Goal: Task Accomplishment & Management: Use online tool/utility

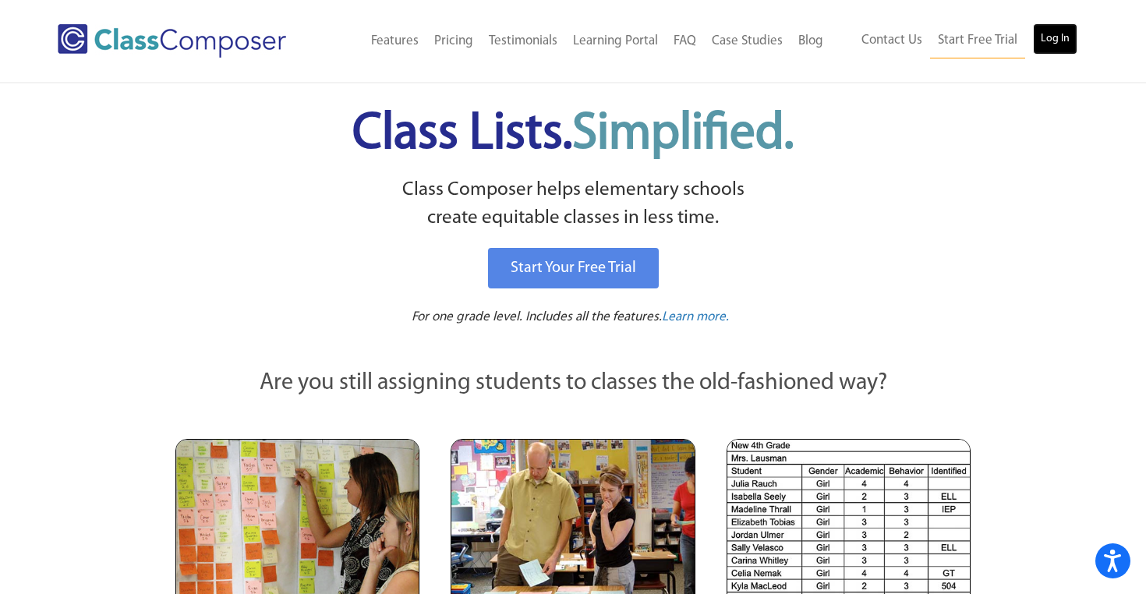
click at [1051, 34] on link "Log In" at bounding box center [1055, 38] width 44 height 31
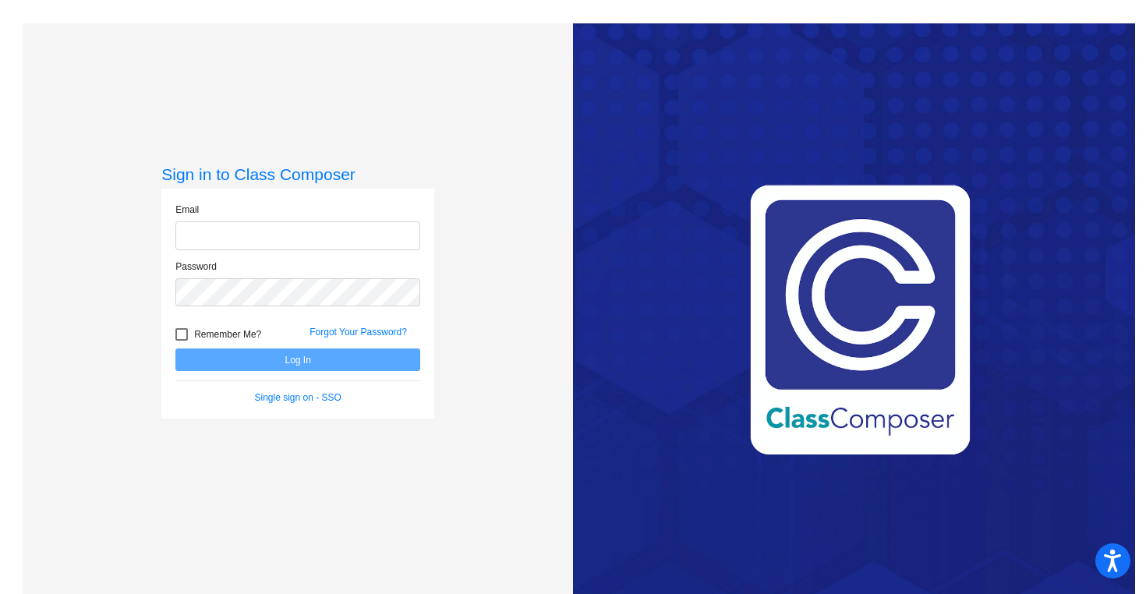
type input "[PERSON_NAME][EMAIL_ADDRESS][PERSON_NAME][DOMAIN_NAME]"
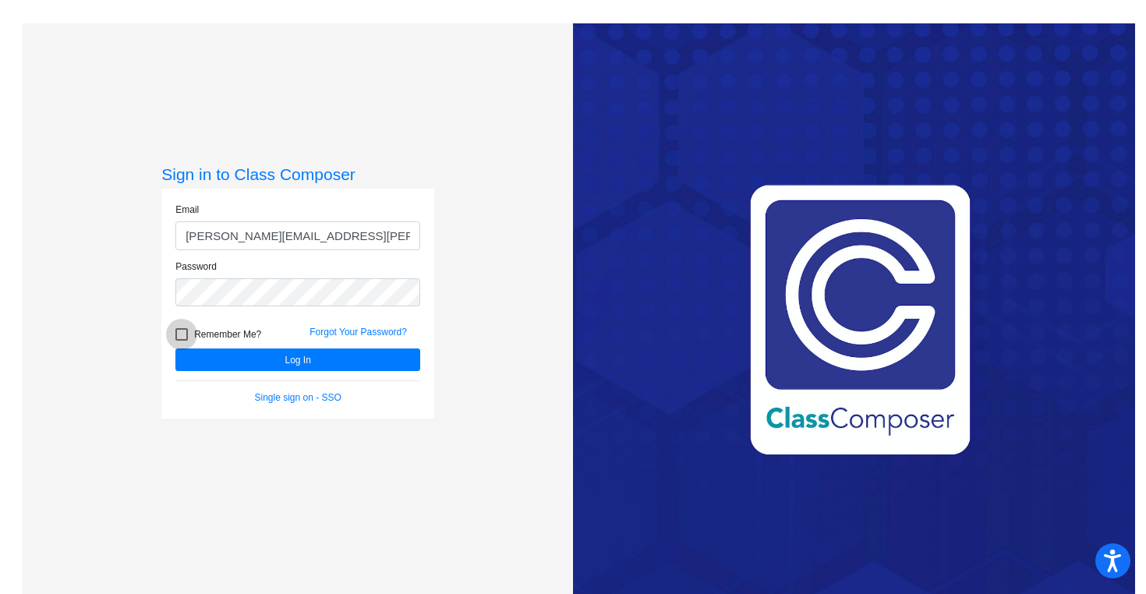
click at [179, 334] on div at bounding box center [181, 334] width 12 height 12
click at [181, 341] on input "Remember Me?" at bounding box center [181, 341] width 1 height 1
checkbox input "true"
click at [244, 370] on button "Log In" at bounding box center [297, 359] width 245 height 23
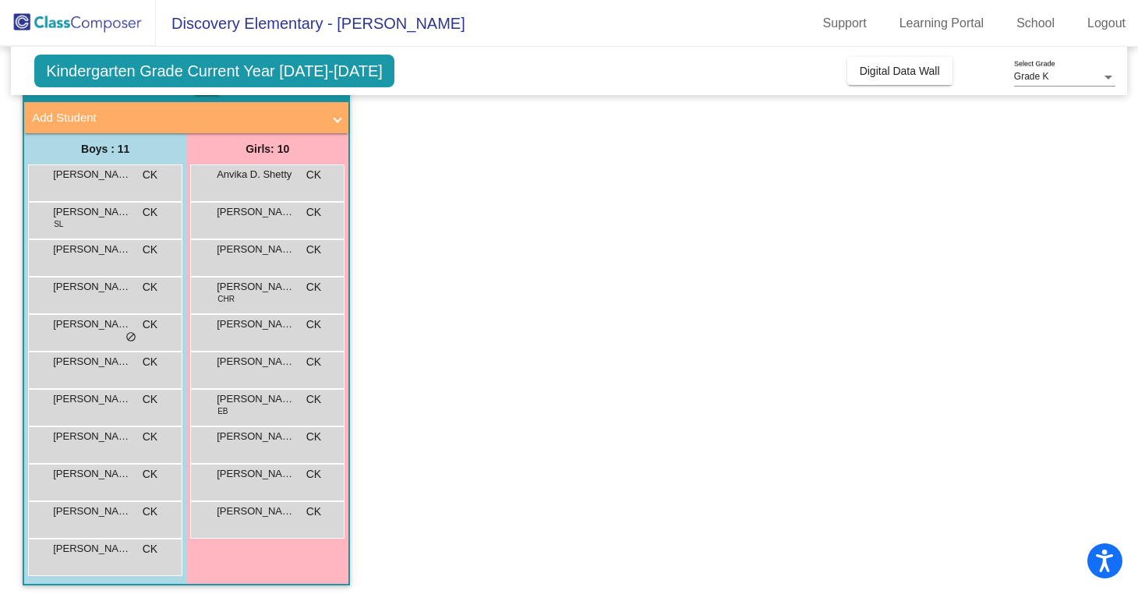
scroll to position [92, 0]
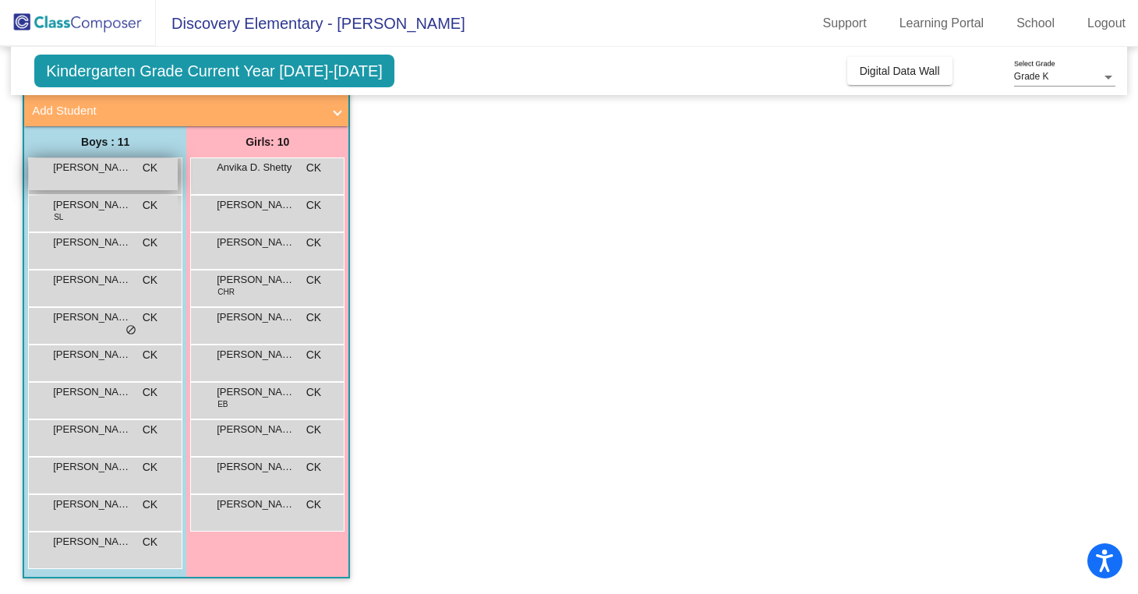
click at [108, 171] on span "[PERSON_NAME]" at bounding box center [92, 168] width 78 height 16
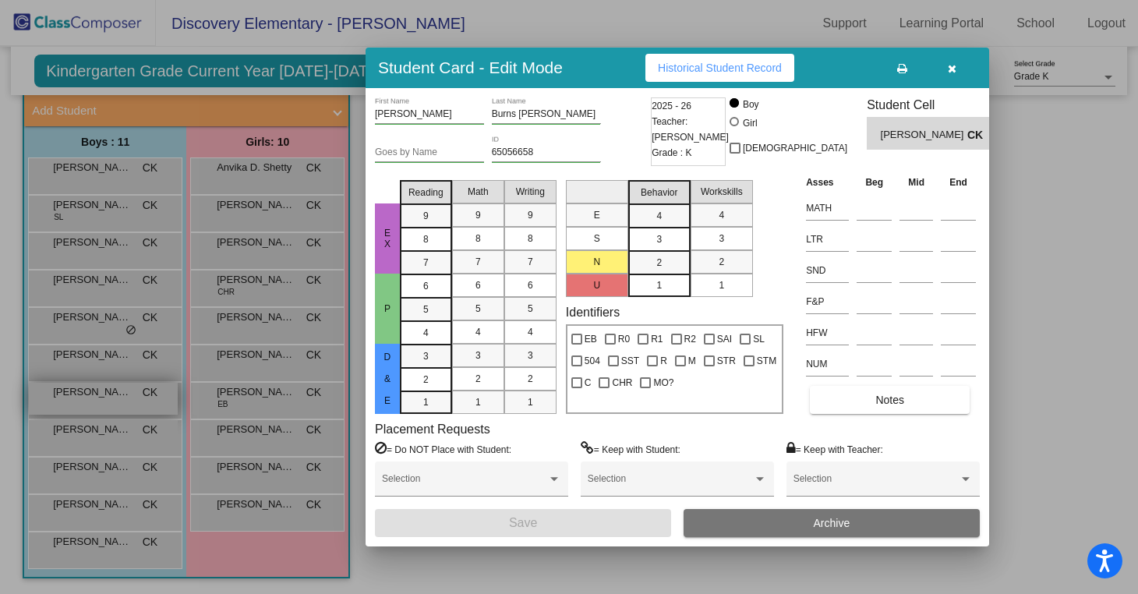
click at [96, 397] on div at bounding box center [569, 297] width 1138 height 594
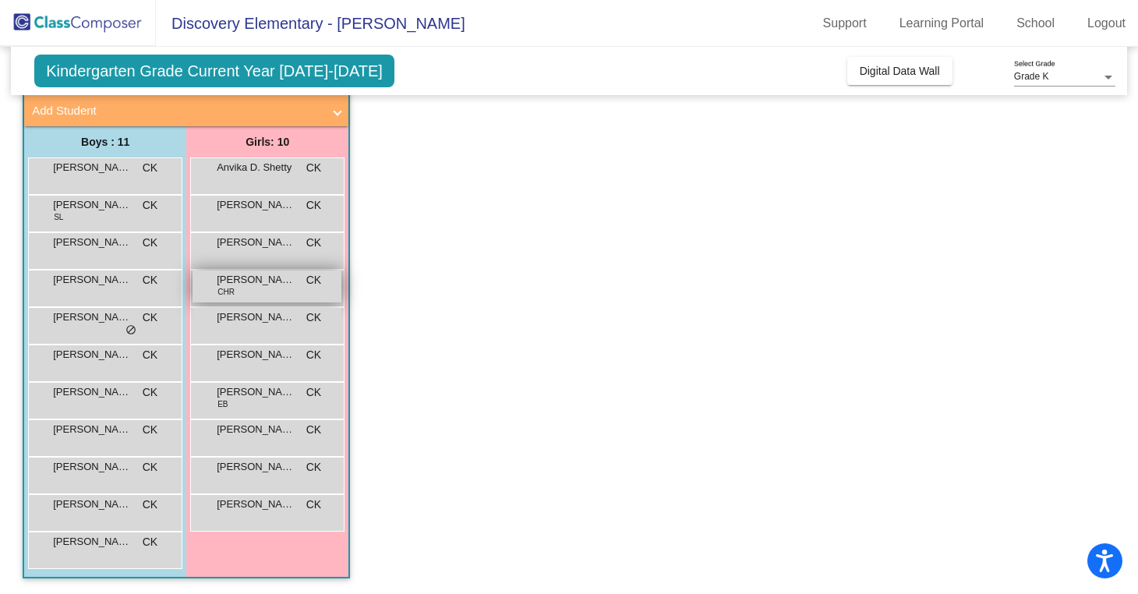
click at [245, 286] on span "[PERSON_NAME]" at bounding box center [256, 280] width 78 height 16
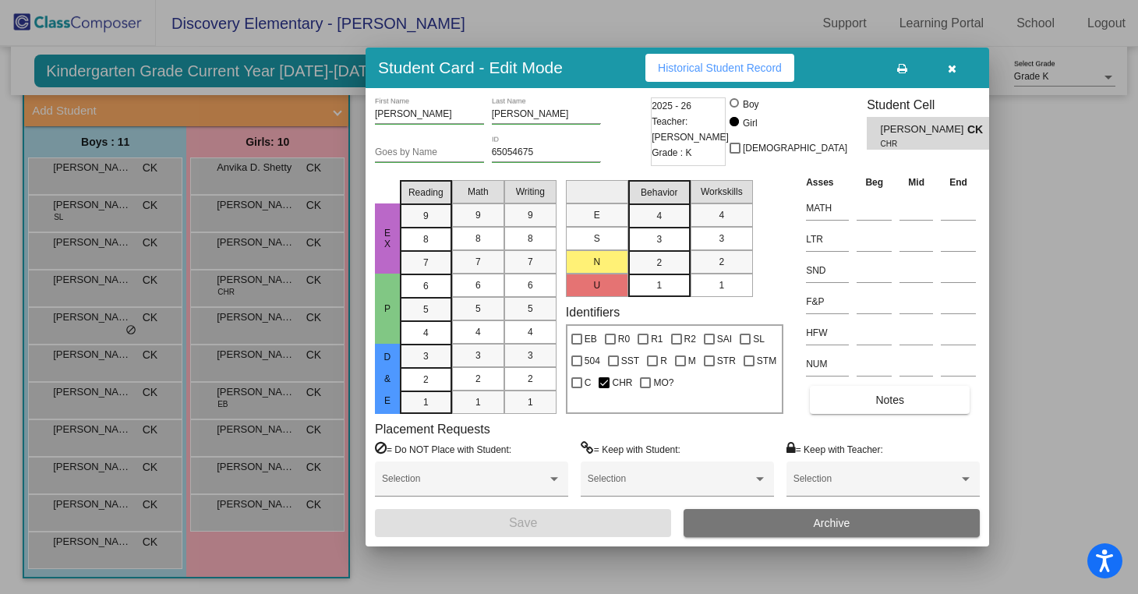
click at [256, 287] on div at bounding box center [569, 297] width 1138 height 594
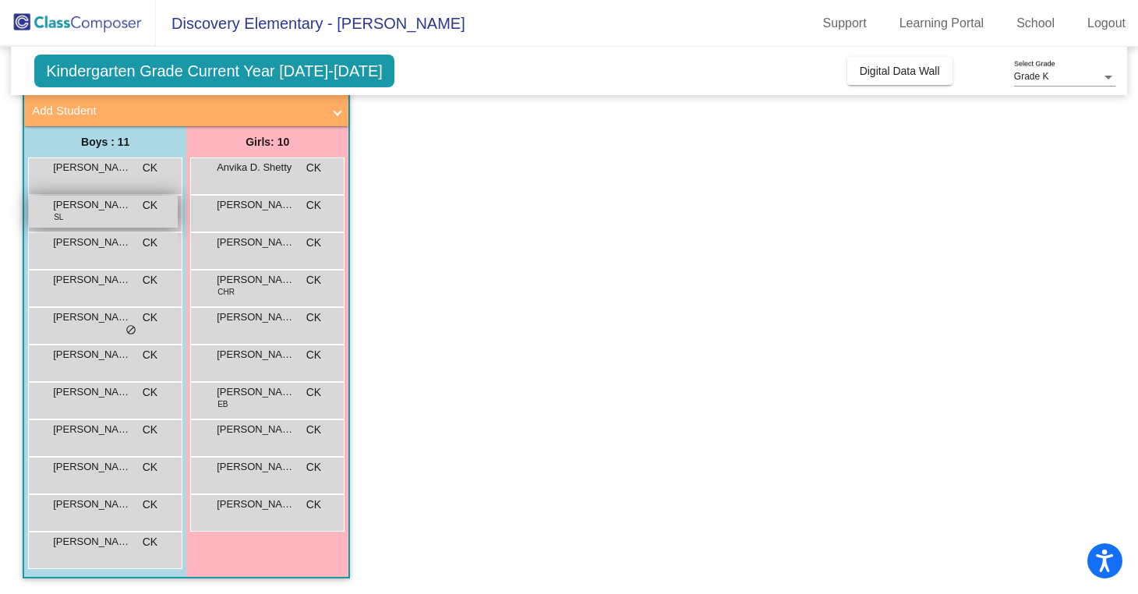
click at [99, 218] on div "[PERSON_NAME] [PERSON_NAME] CK lock do_not_disturb_alt" at bounding box center [103, 212] width 149 height 32
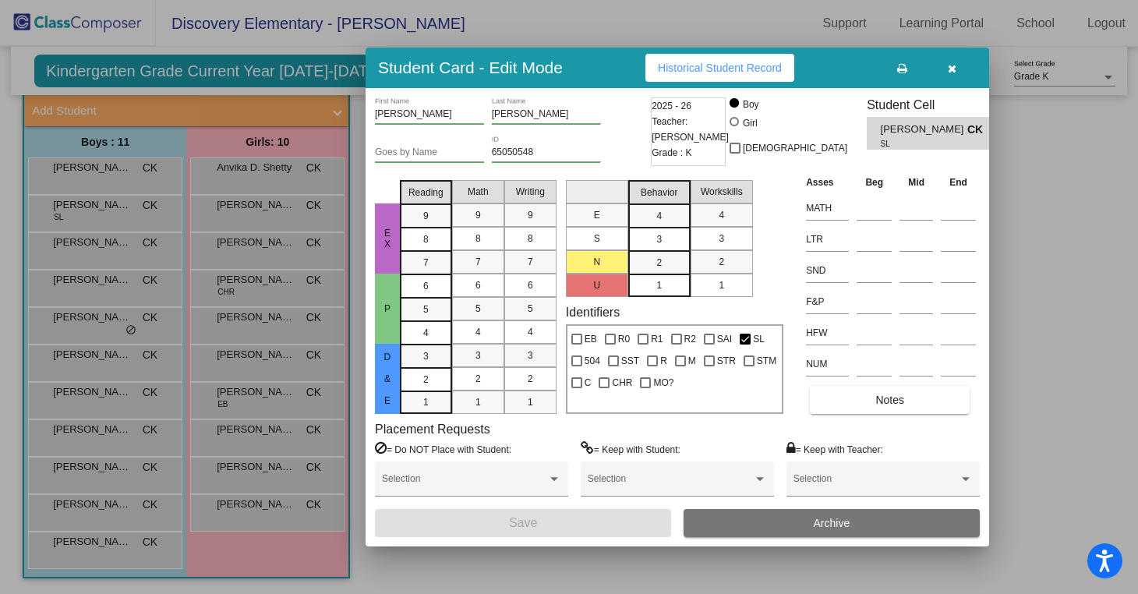
click at [96, 204] on div at bounding box center [569, 297] width 1138 height 594
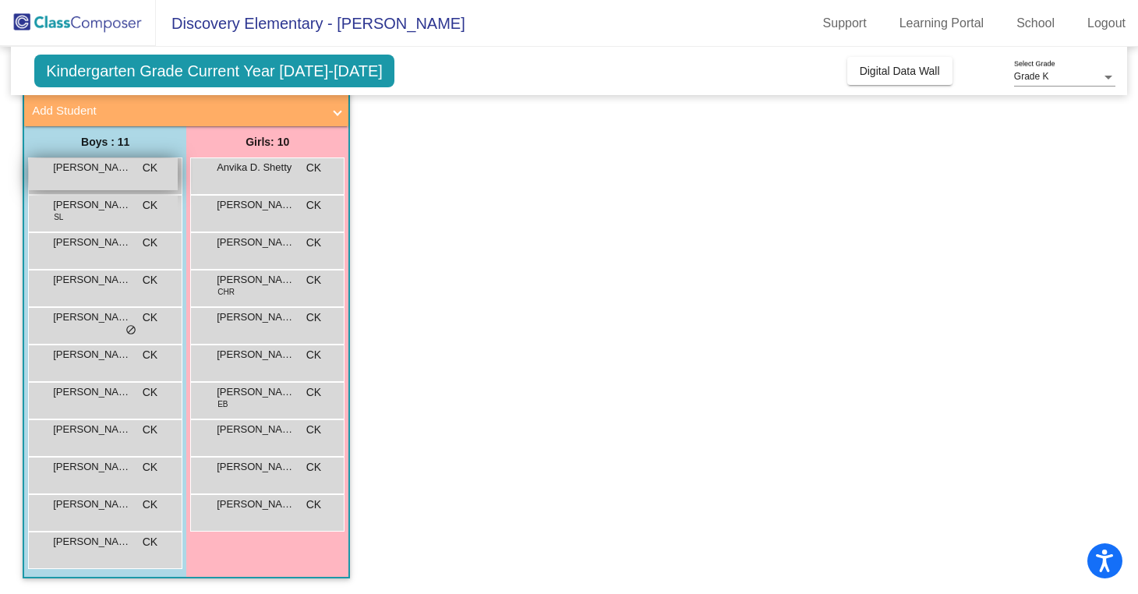
click at [103, 186] on div "[PERSON_NAME] [PERSON_NAME] lock do_not_disturb_alt" at bounding box center [103, 174] width 149 height 32
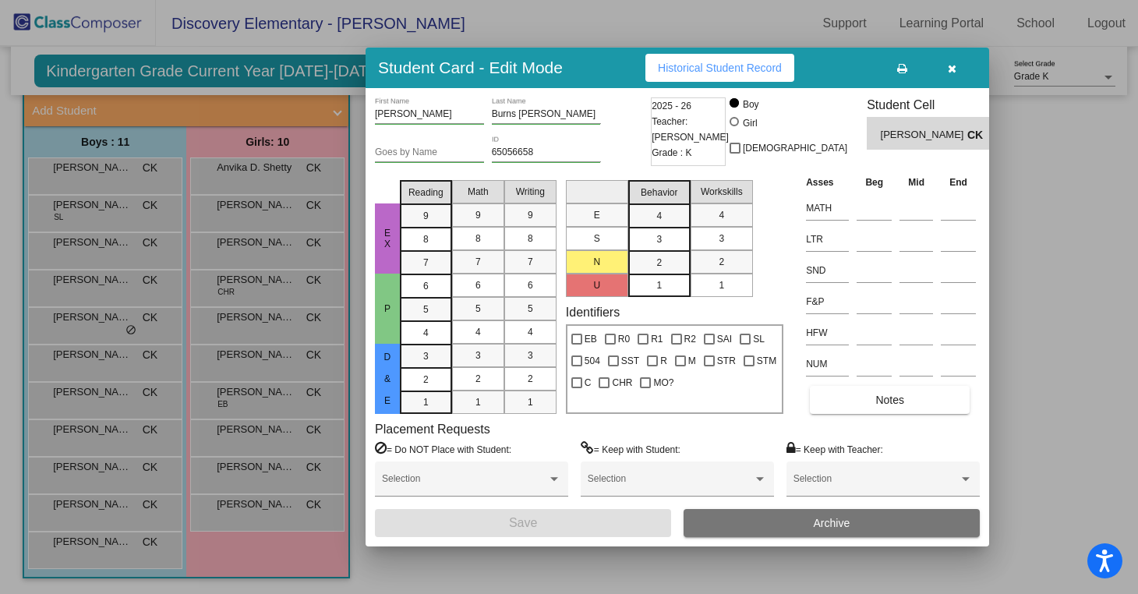
click at [92, 261] on div at bounding box center [569, 297] width 1138 height 594
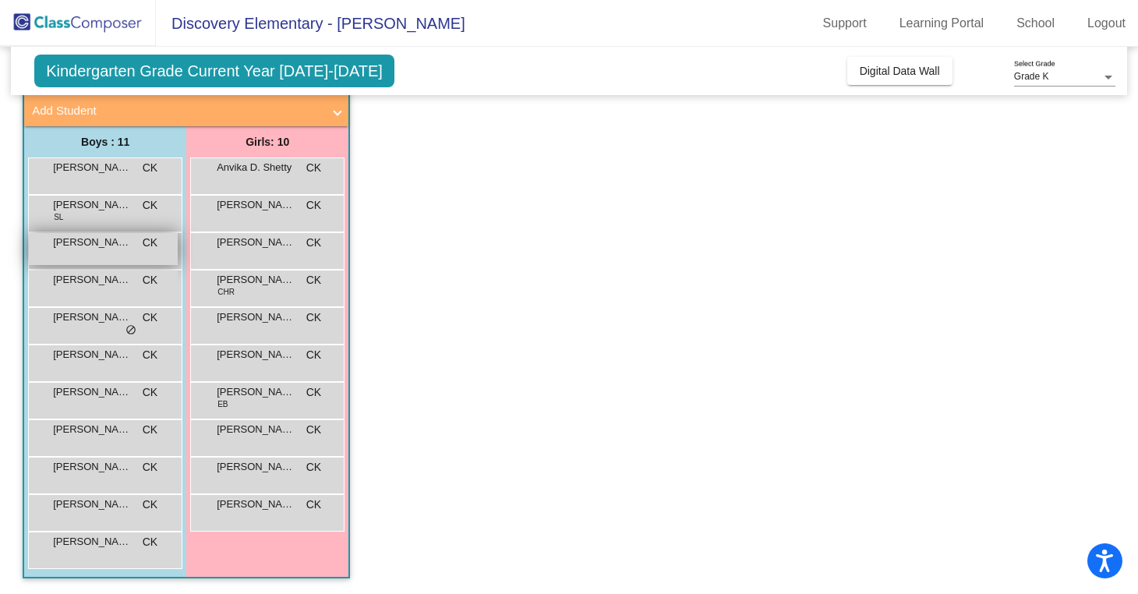
click at [90, 256] on div "[PERSON_NAME] CK lock do_not_disturb_alt" at bounding box center [103, 249] width 149 height 32
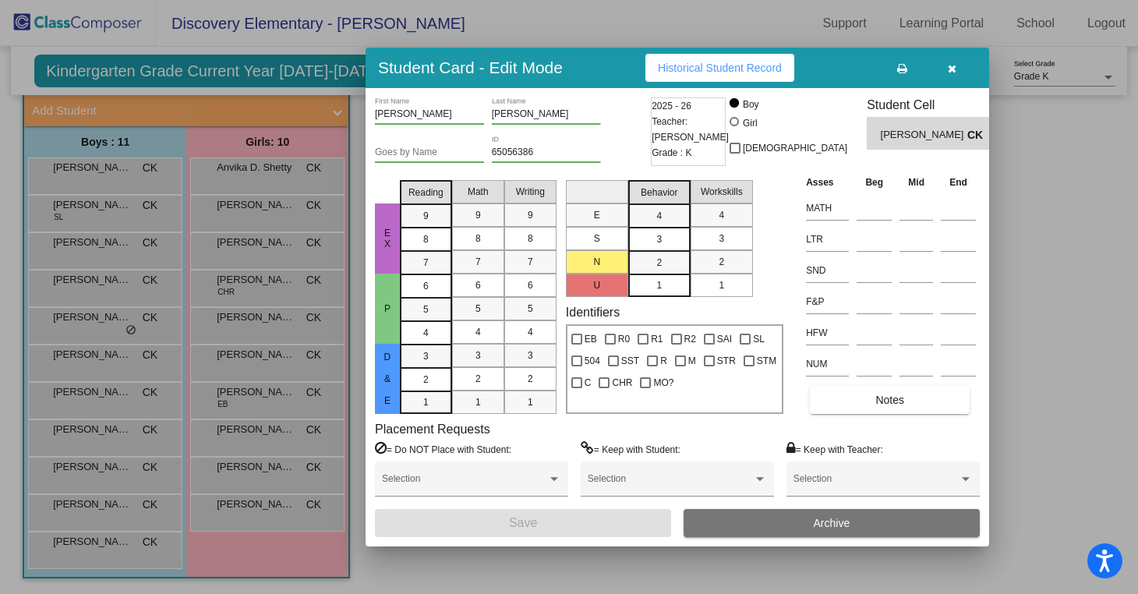
click at [92, 291] on div at bounding box center [569, 297] width 1138 height 594
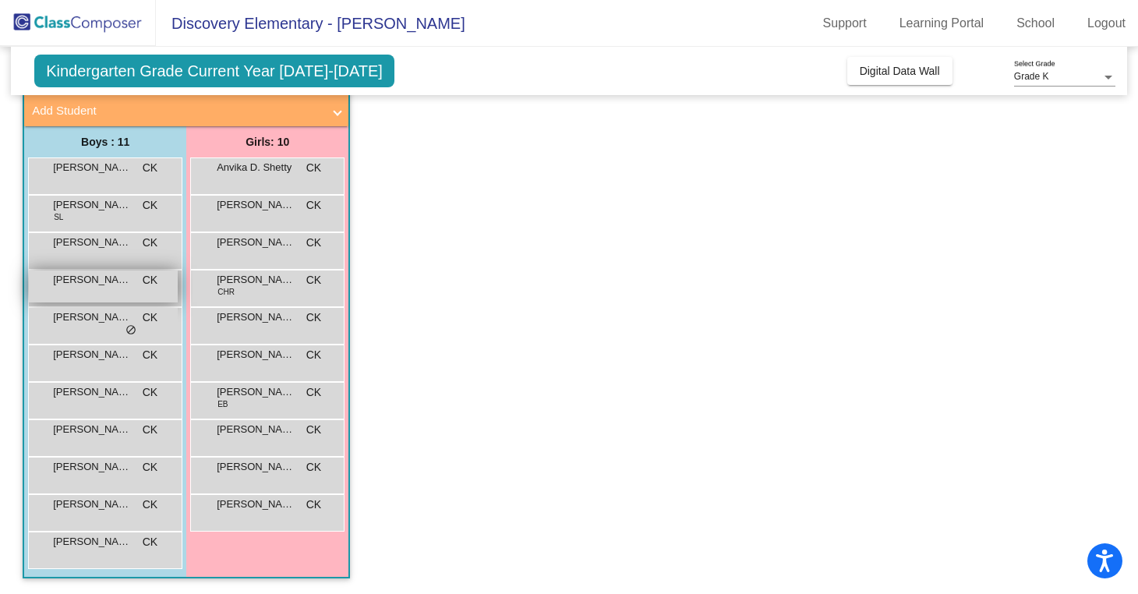
click at [94, 292] on div "[PERSON_NAME] CK lock do_not_disturb_alt" at bounding box center [103, 286] width 149 height 32
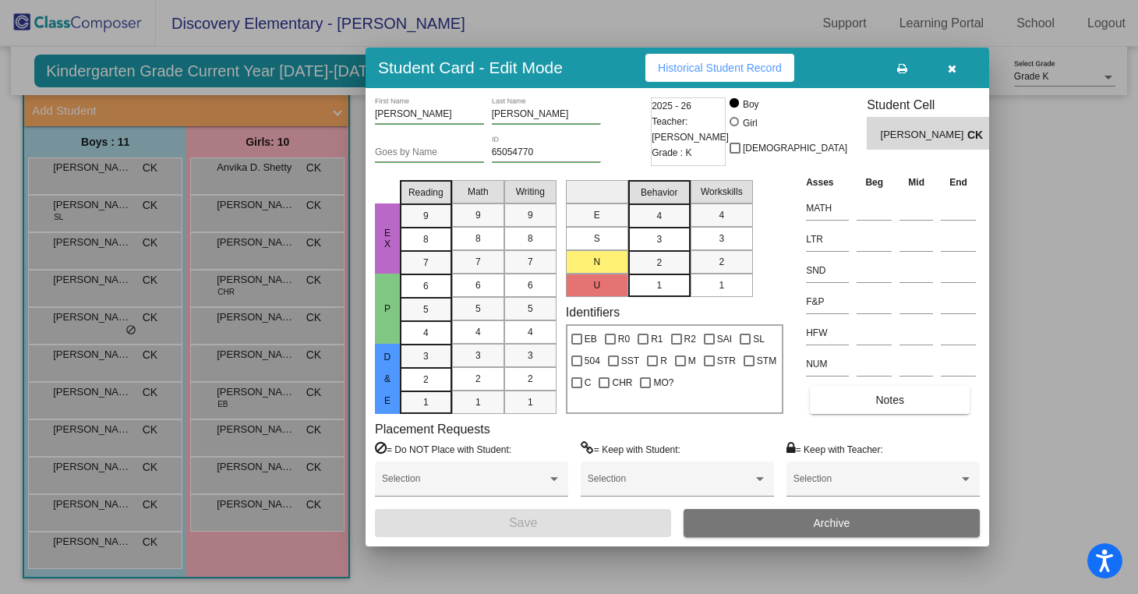
click at [90, 326] on div at bounding box center [569, 297] width 1138 height 594
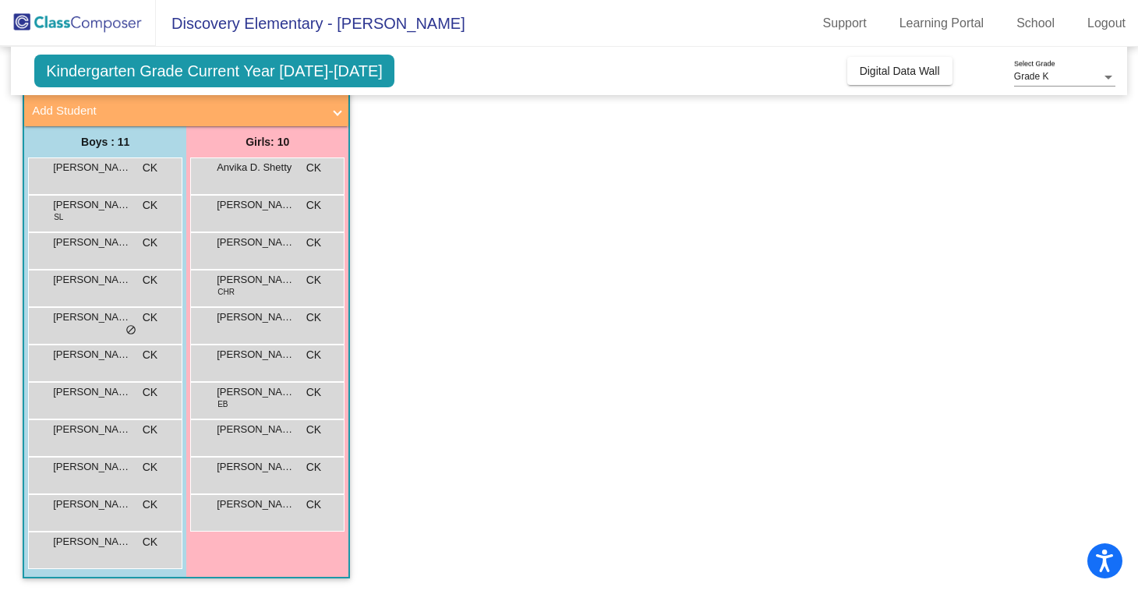
click at [90, 326] on div "Jaxon [PERSON_NAME] lock do_not_disturb_alt" at bounding box center [103, 324] width 149 height 32
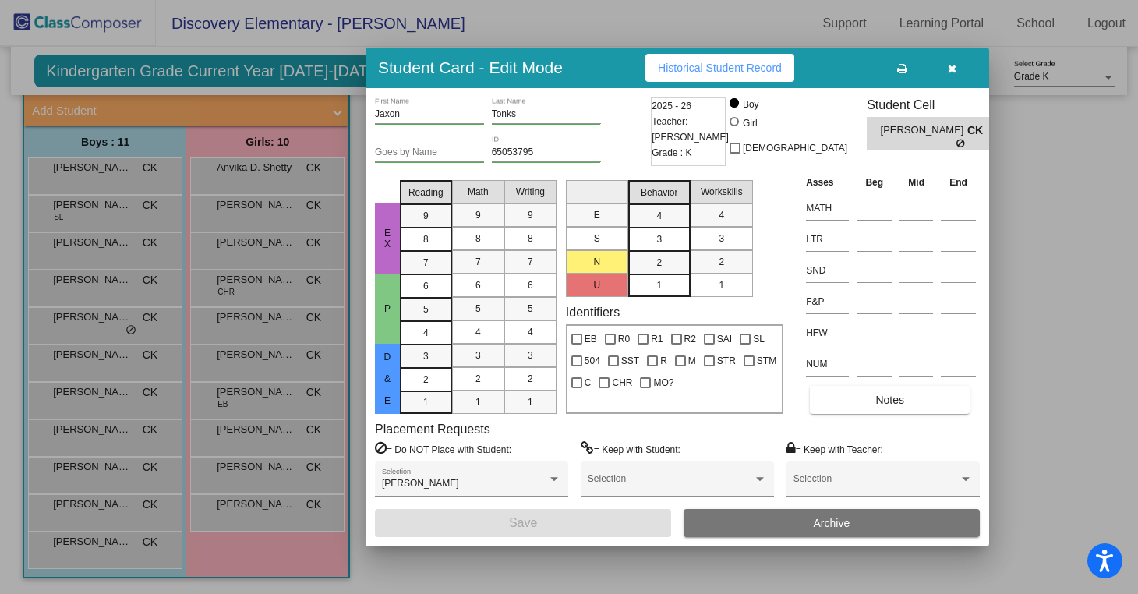
click at [88, 373] on div at bounding box center [569, 297] width 1138 height 594
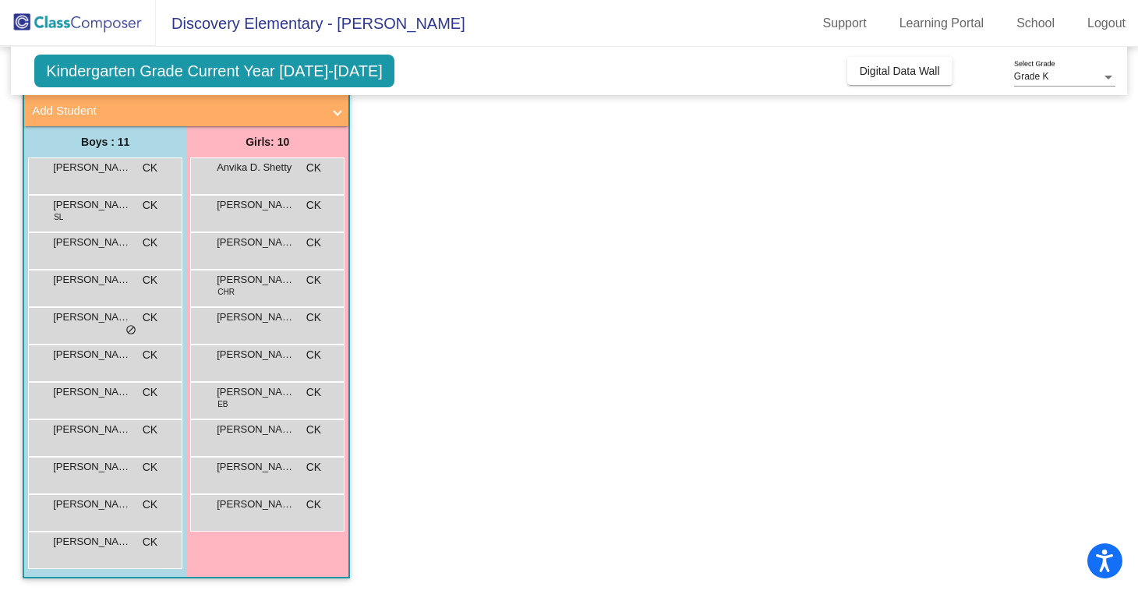
click at [88, 373] on div "[PERSON_NAME] CK lock do_not_disturb_alt" at bounding box center [103, 361] width 149 height 32
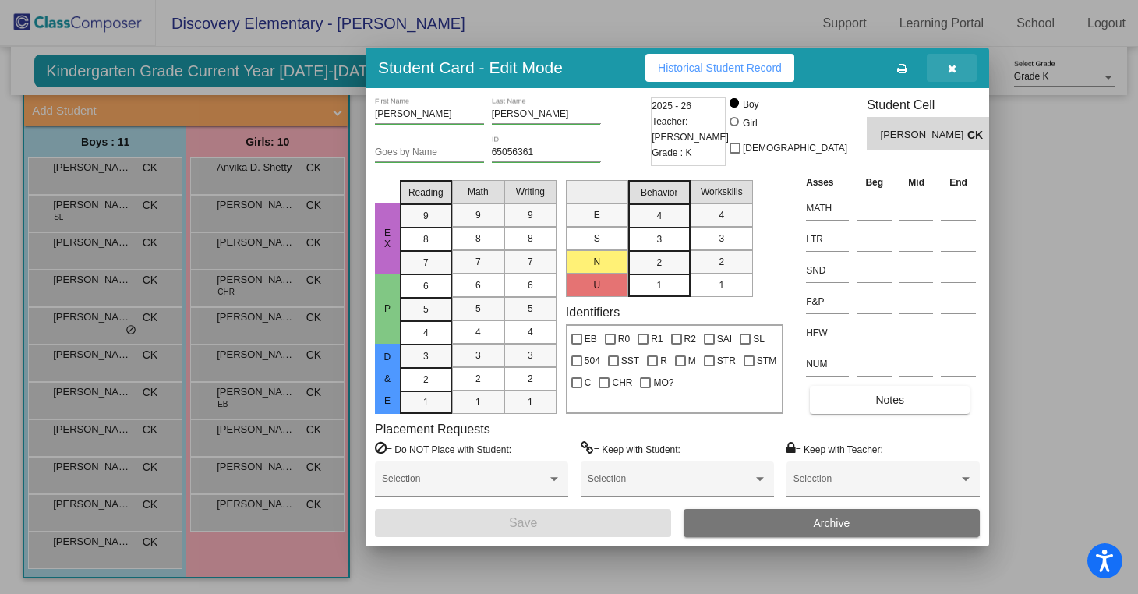
click at [950, 69] on icon "button" at bounding box center [952, 68] width 9 height 11
